Goal: Information Seeking & Learning: Learn about a topic

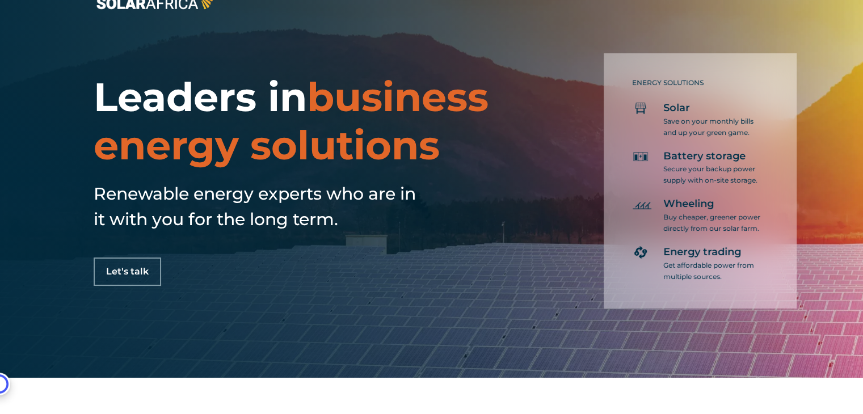
scroll to position [36, 0]
click at [702, 229] on p "Buy cheaper, greener power directly from our solar farm." at bounding box center [712, 223] width 99 height 23
click at [701, 205] on span "Wheeling" at bounding box center [688, 204] width 50 height 14
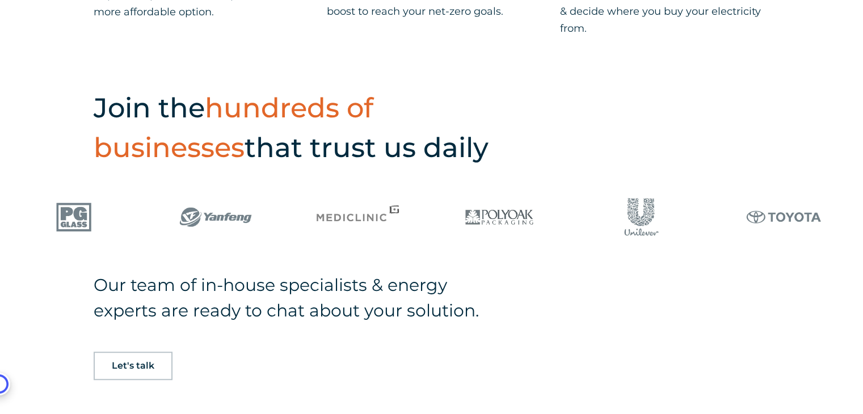
scroll to position [667, 0]
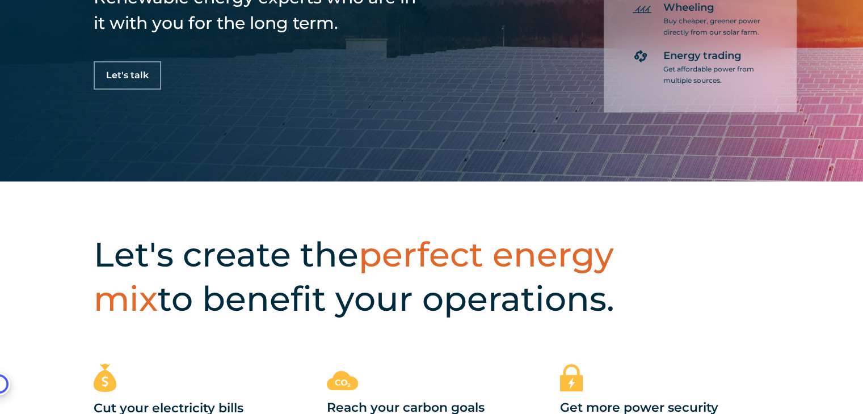
scroll to position [0, 0]
